Goal: Ask a question: Seek information or help from site administrators or community

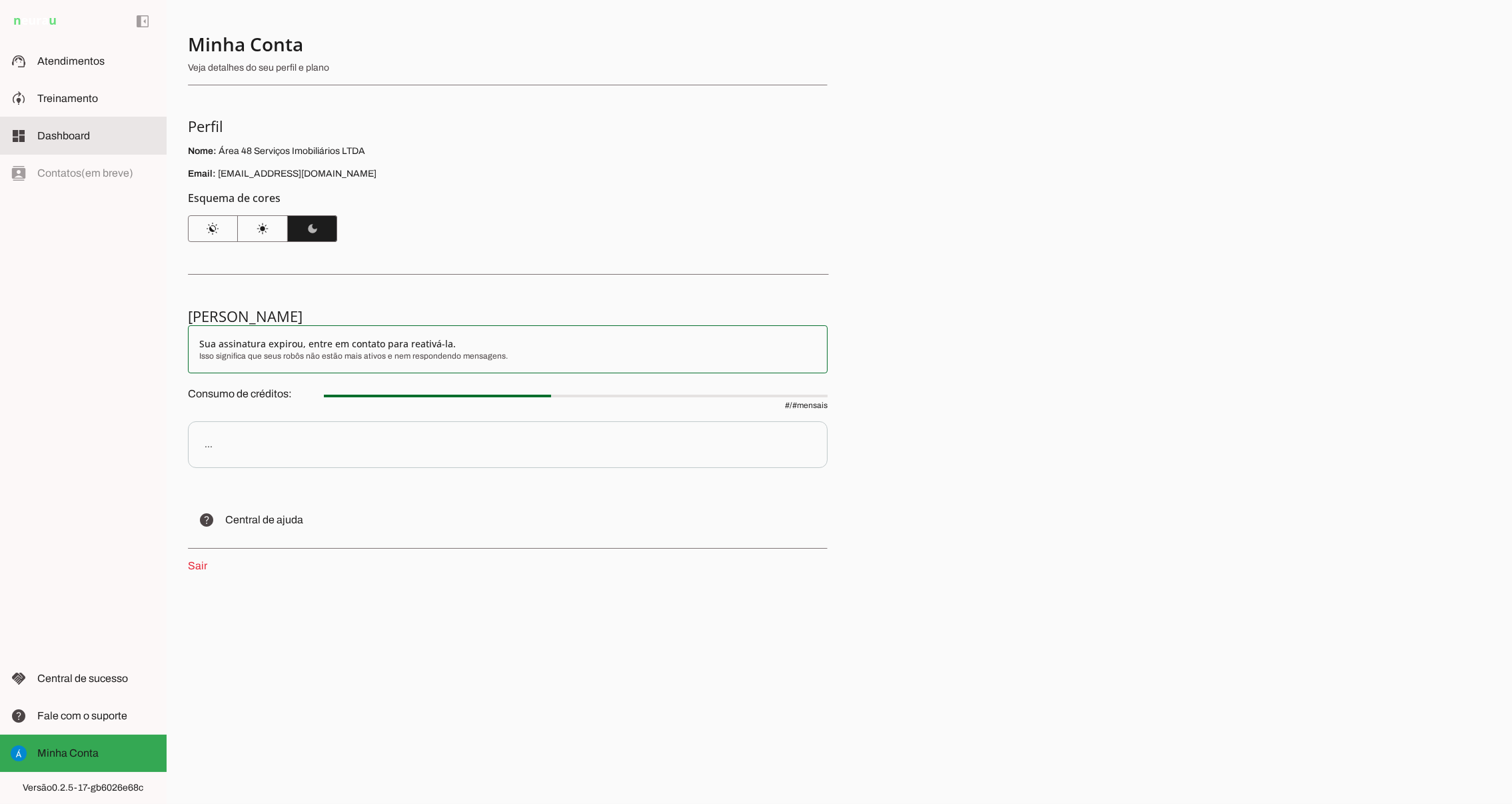
drag, startPoint x: 0, startPoint y: 0, endPoint x: 55, endPoint y: 132, distance: 143.0
click at [55, 132] on span "Dashboard" at bounding box center [64, 135] width 53 height 11
click at [65, 98] on span "Treinamento" at bounding box center [68, 97] width 61 height 11
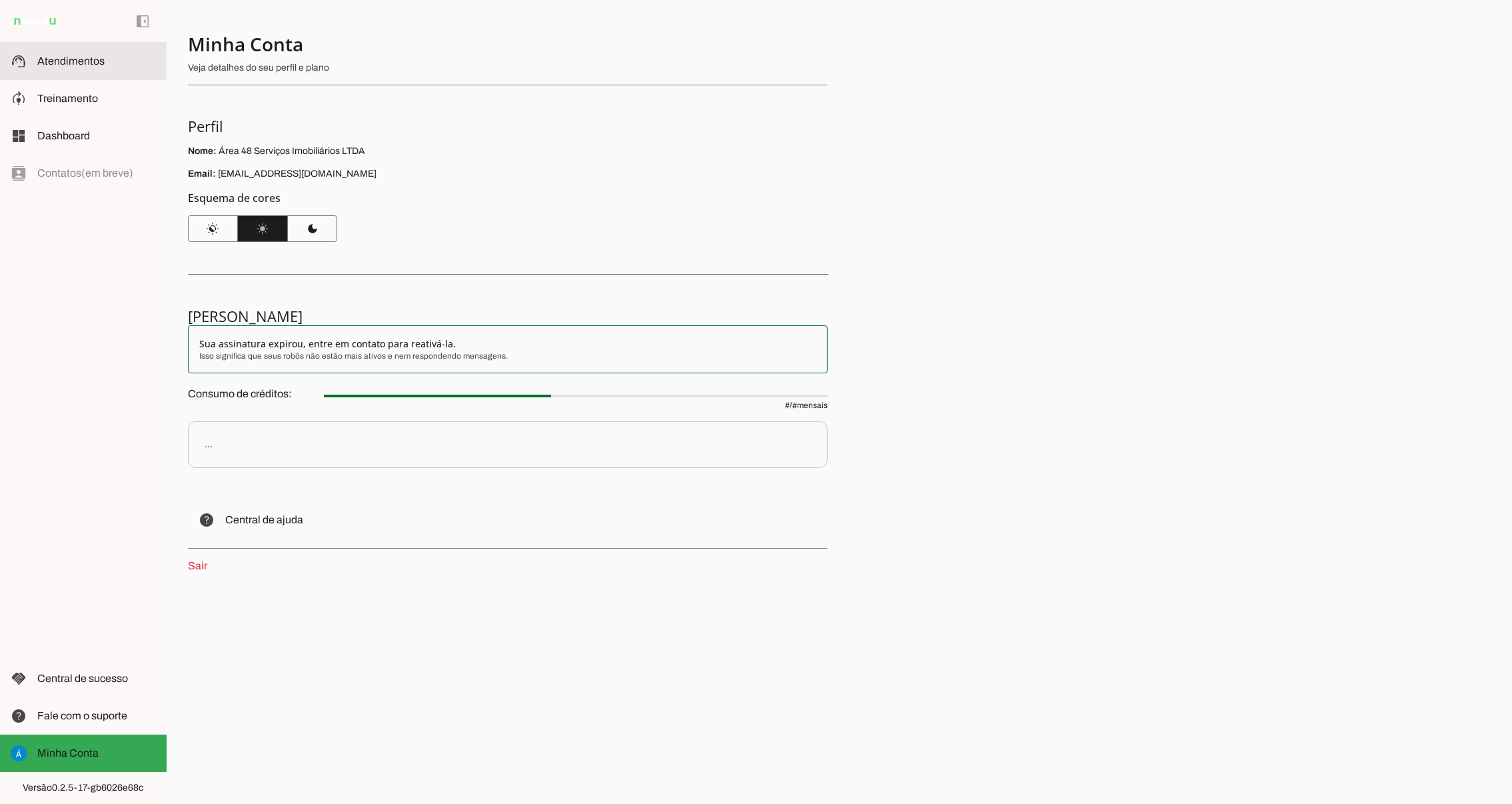
click at [69, 64] on span "Atendimentos" at bounding box center [70, 61] width 67 height 11
click at [70, 22] on md-item "left_panel_open left_panel_close" at bounding box center [84, 21] width 167 height 43
click at [46, 18] on img at bounding box center [35, 21] width 49 height 16
click at [102, 681] on span "Central de sucesso" at bounding box center [83, 678] width 90 height 11
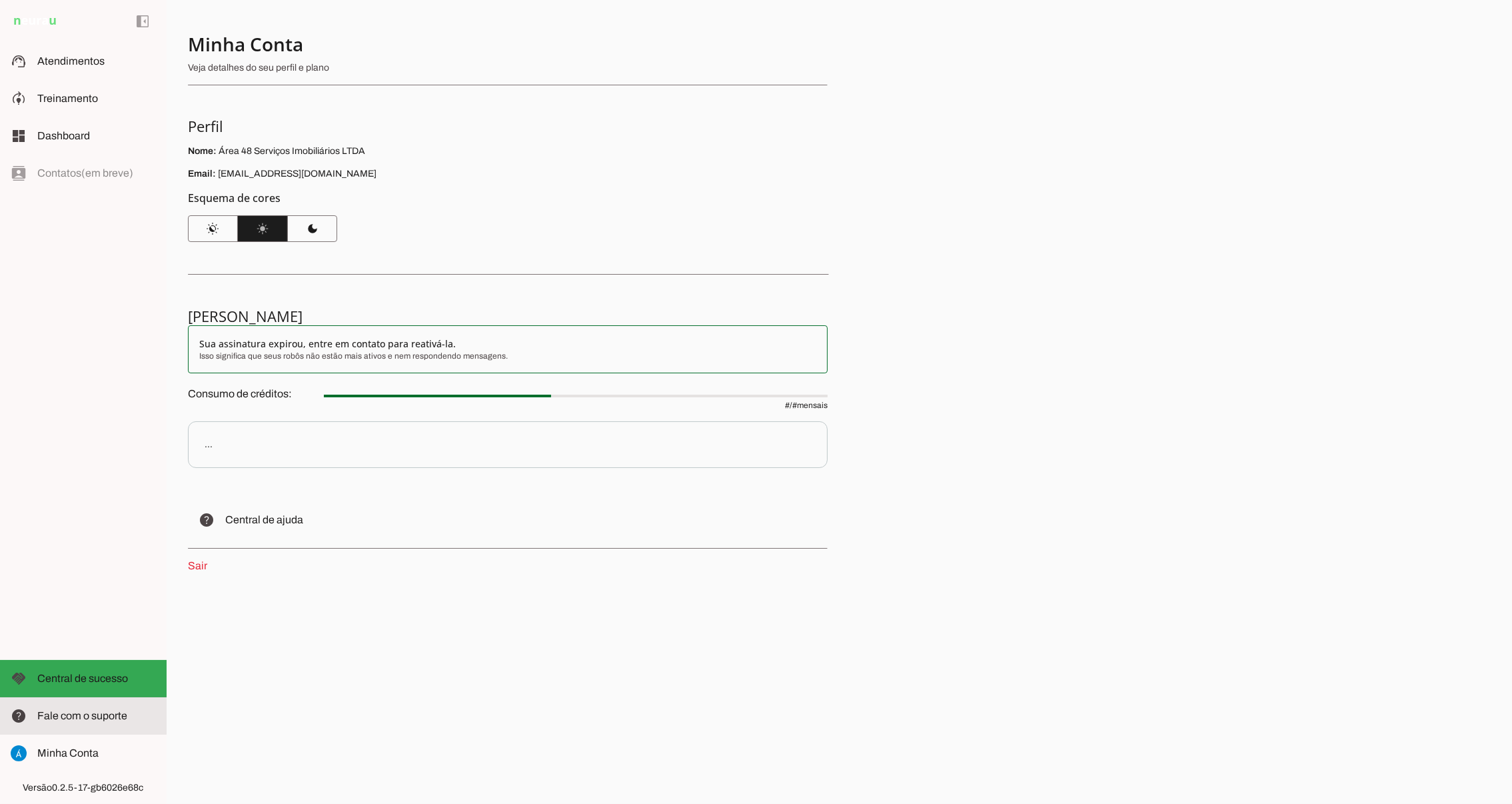
click at [93, 714] on span "Fale com o suporte" at bounding box center [82, 715] width 90 height 11
